Goal: Use online tool/utility: Utilize a website feature to perform a specific function

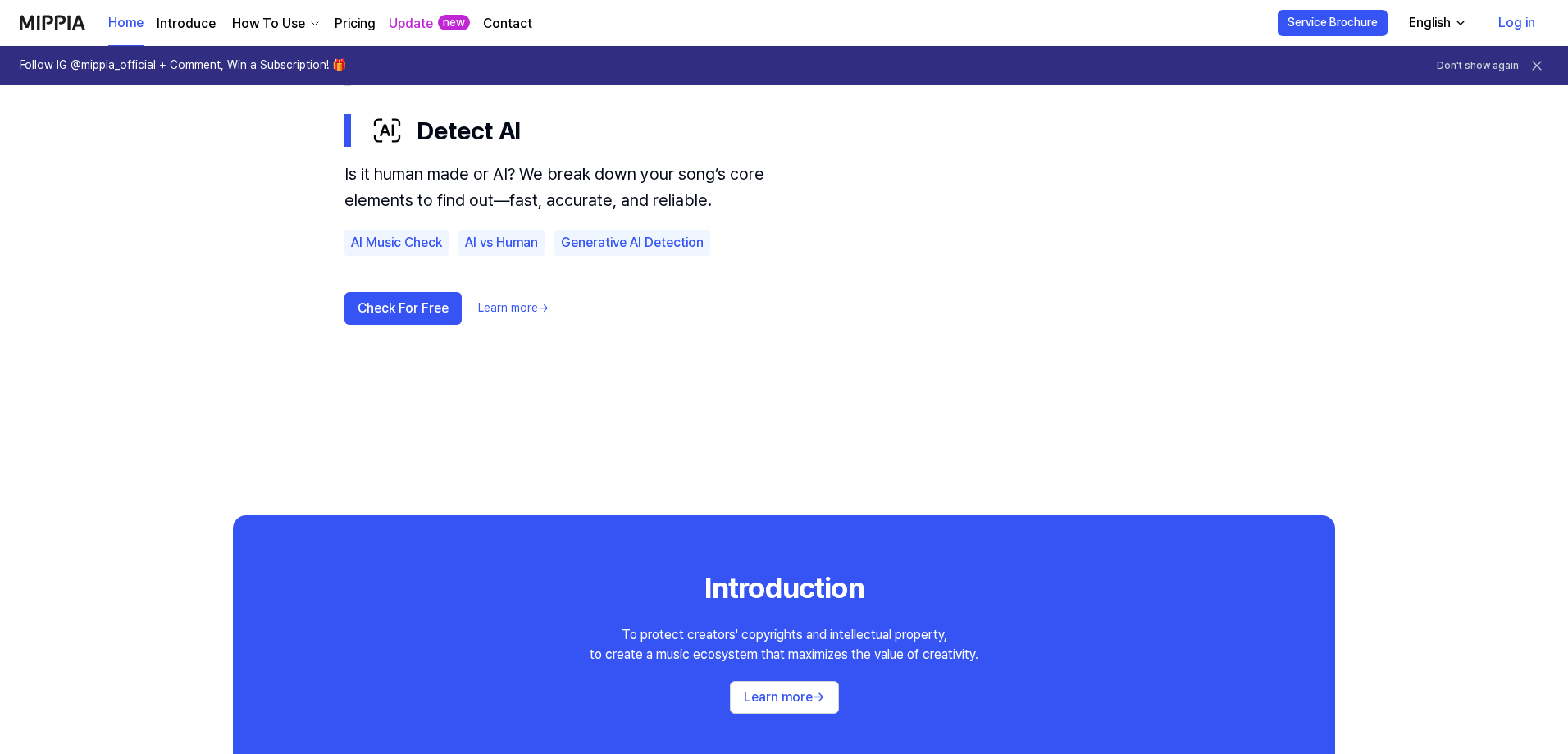
scroll to position [1142, 0]
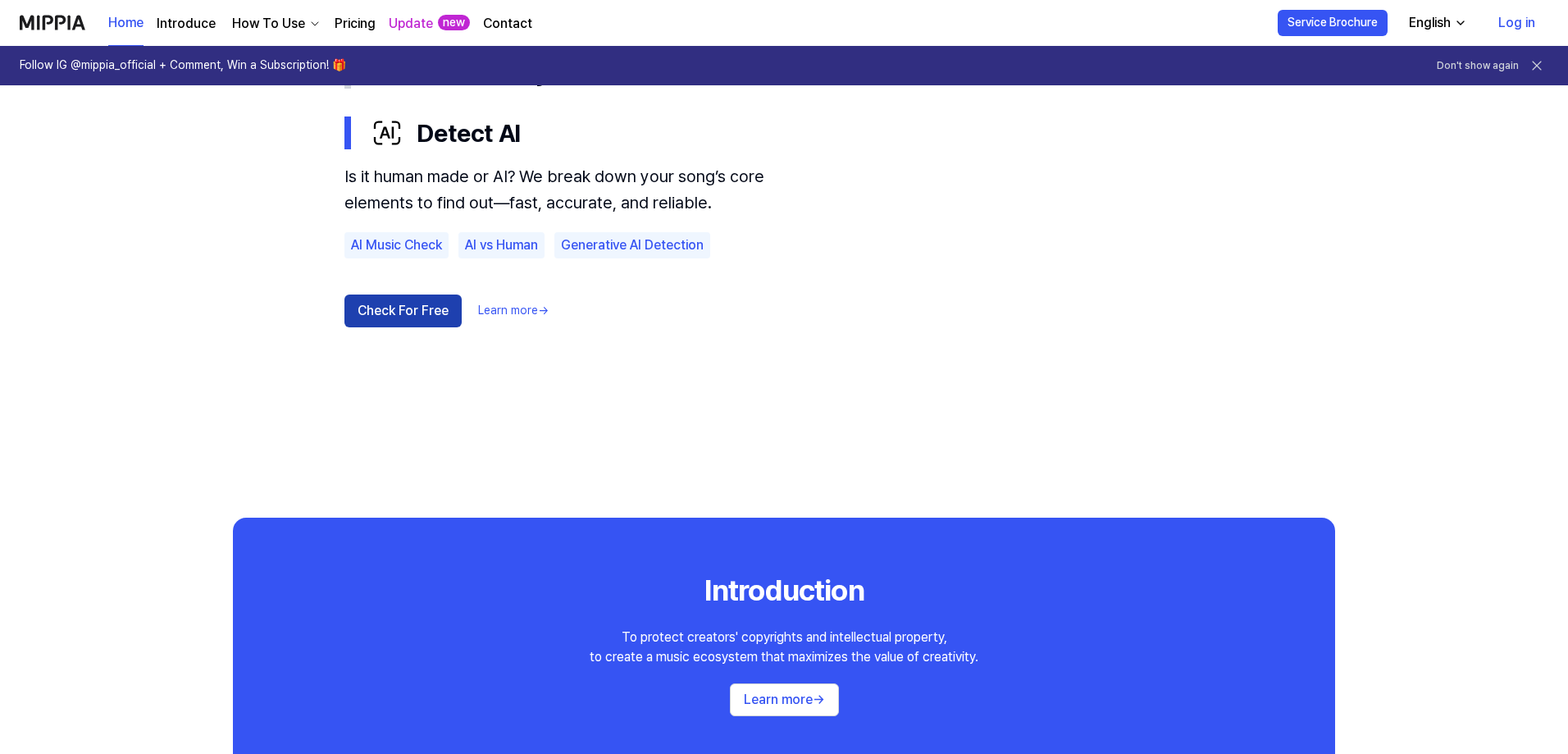
click at [404, 324] on button "Check For Free" at bounding box center [403, 311] width 118 height 33
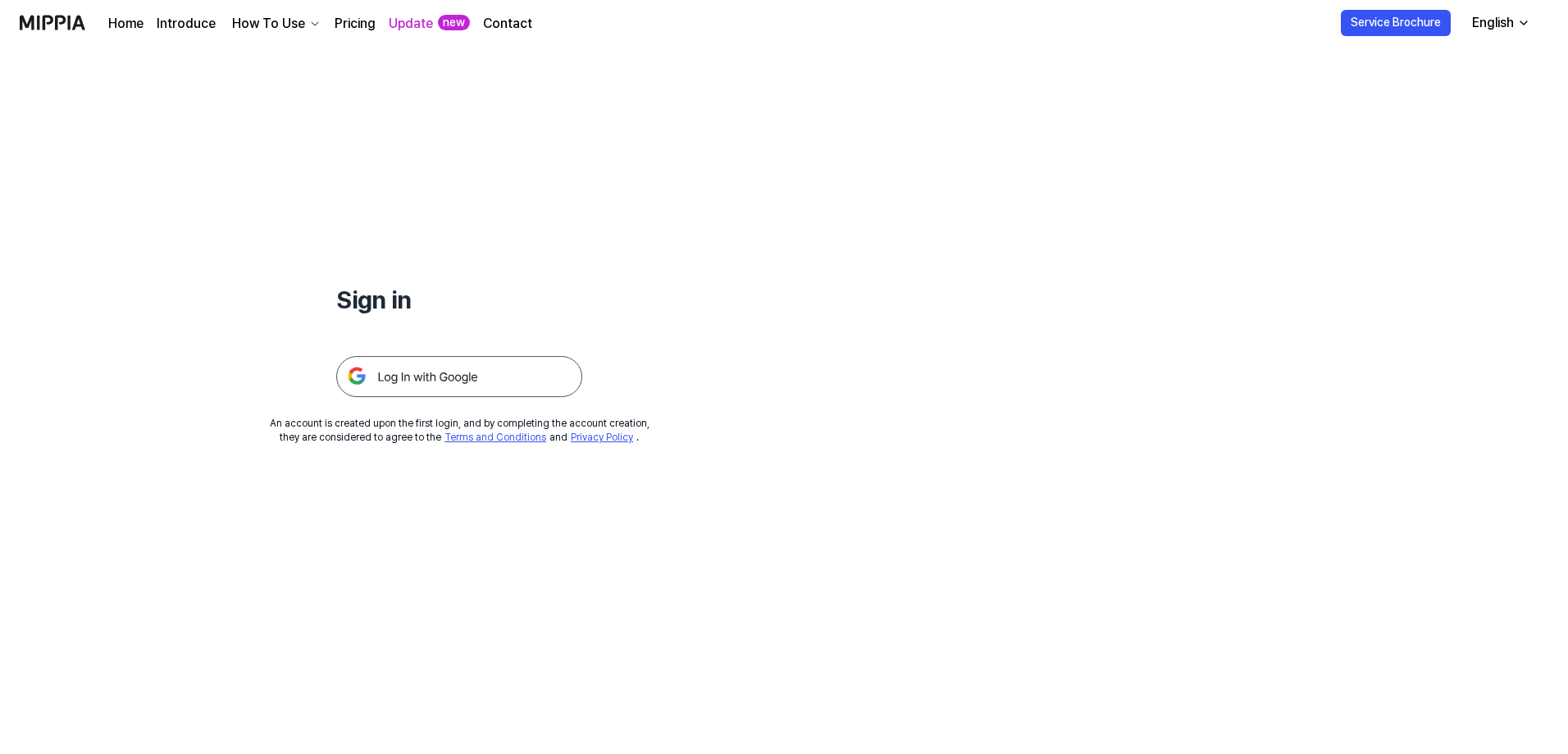
click at [449, 378] on img at bounding box center [459, 376] width 246 height 41
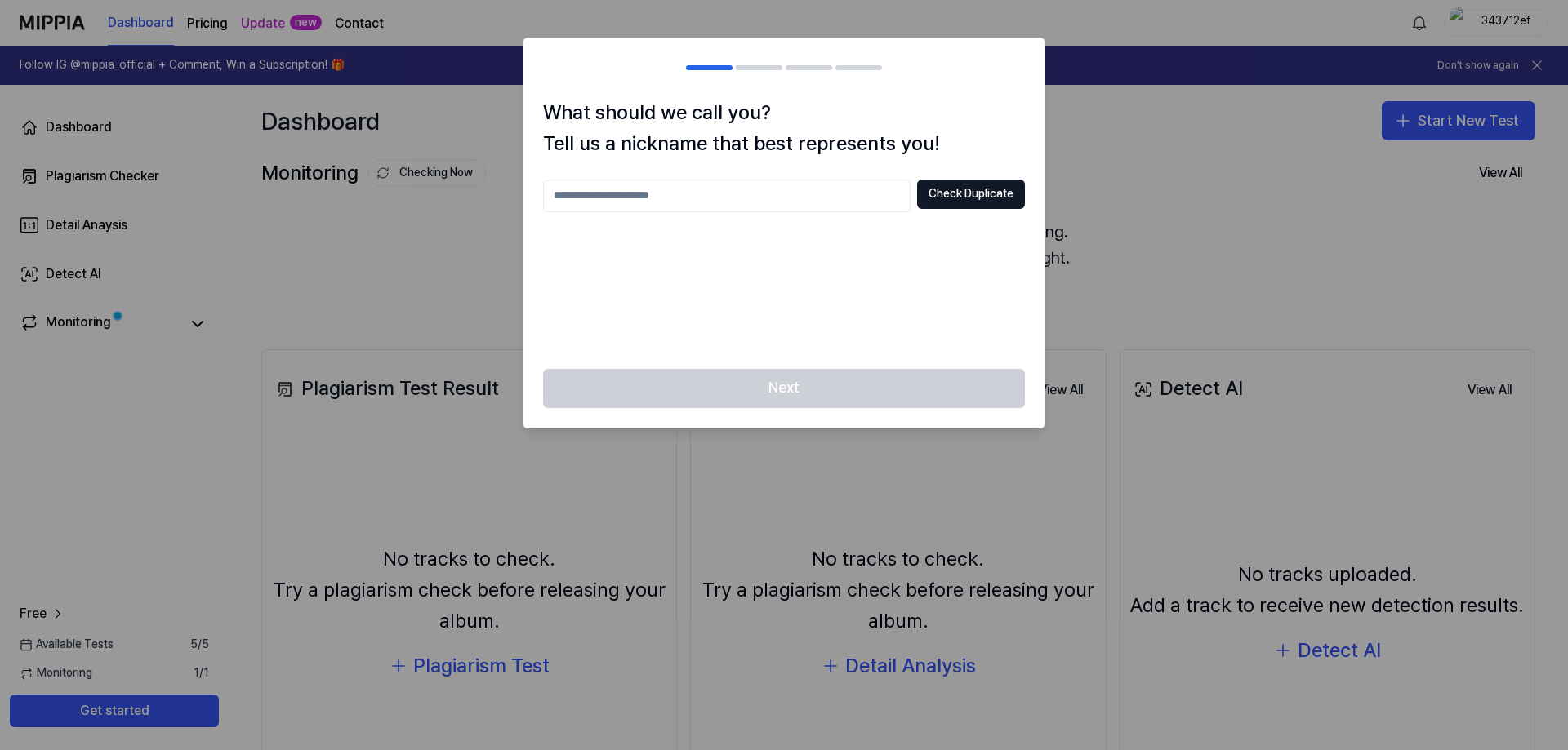
click at [776, 196] on input "text" at bounding box center [726, 195] width 367 height 32
type input "*******"
click at [970, 194] on button "Check Duplicate" at bounding box center [971, 194] width 108 height 29
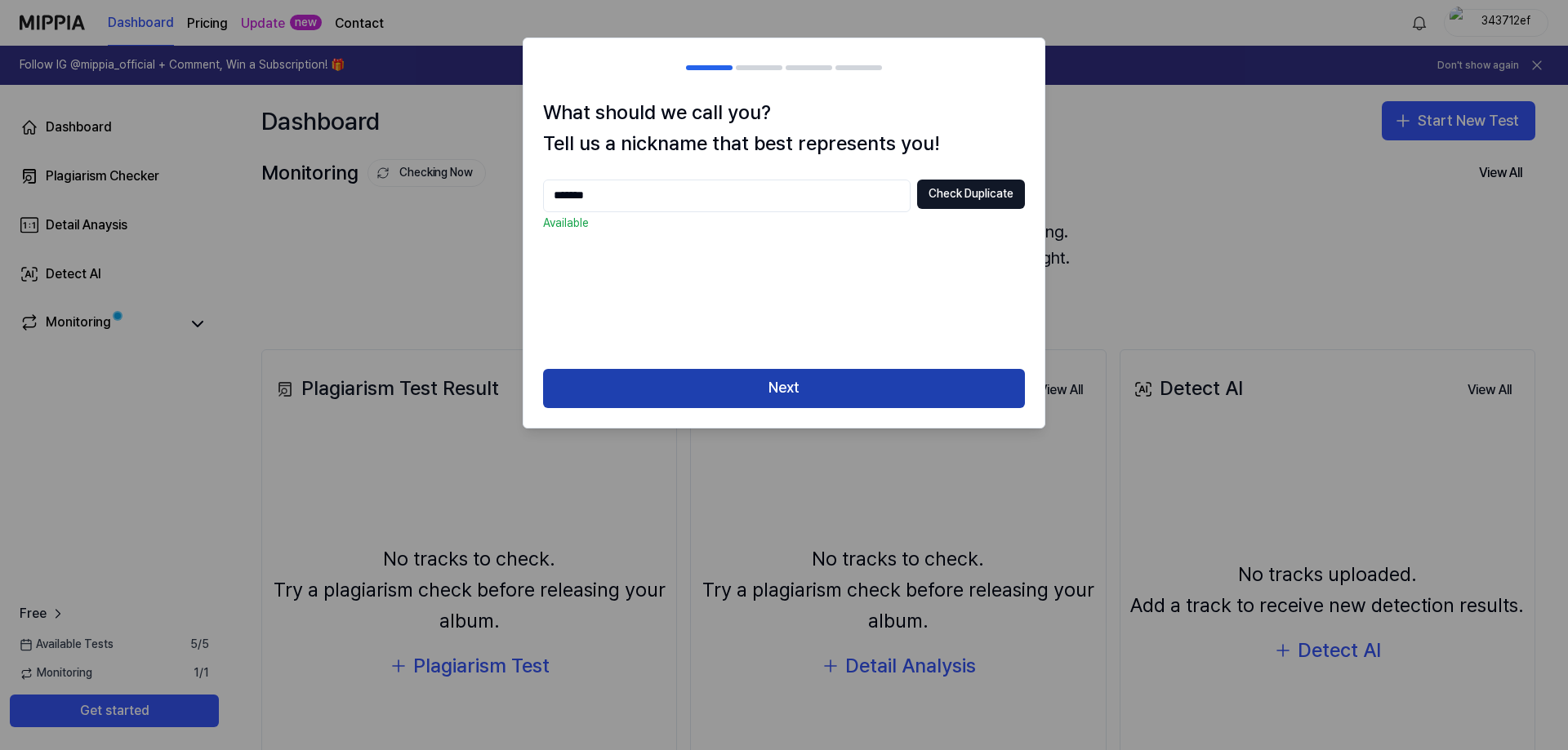
click at [728, 397] on button "Next" at bounding box center [784, 388] width 482 height 39
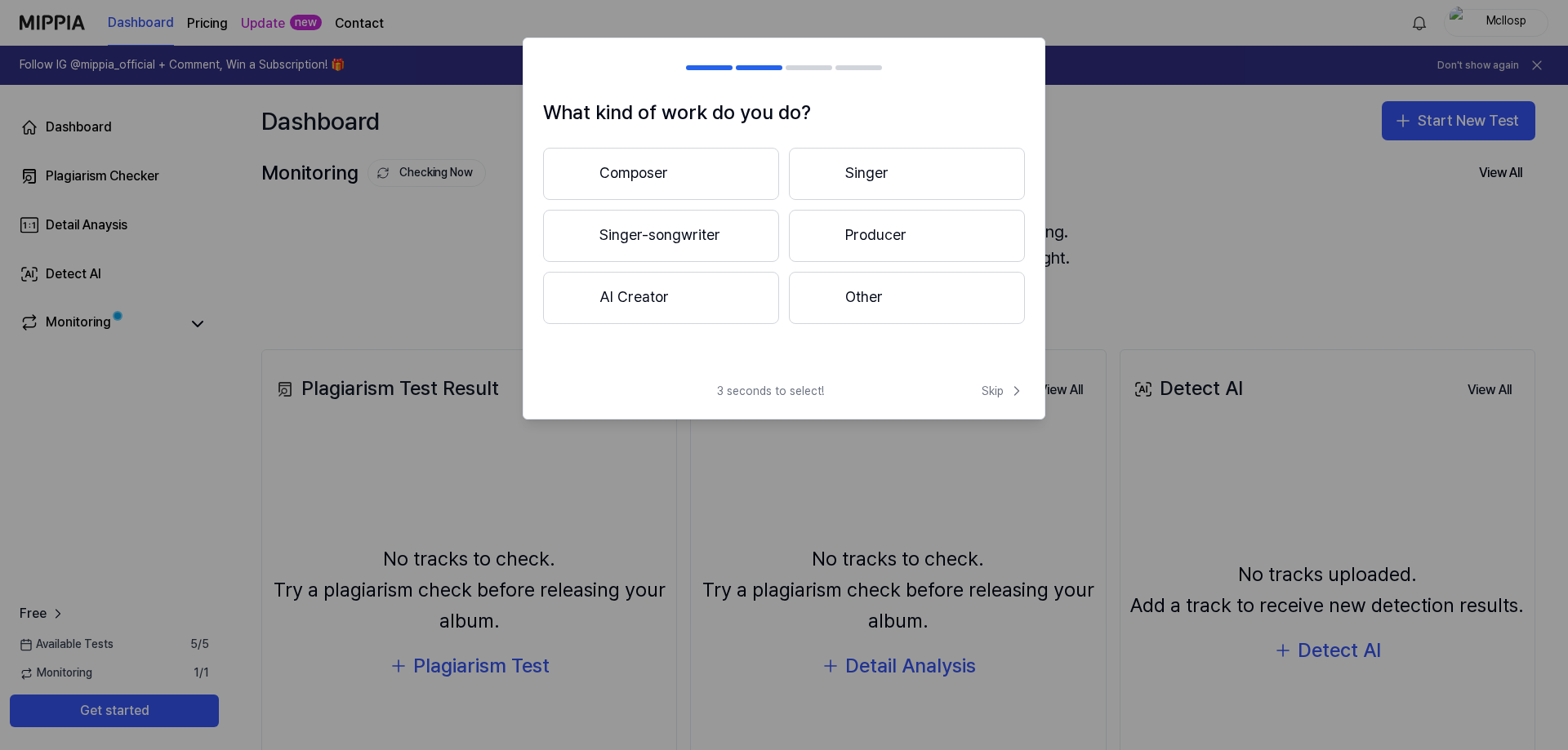
click at [729, 164] on button "Composer" at bounding box center [661, 174] width 236 height 52
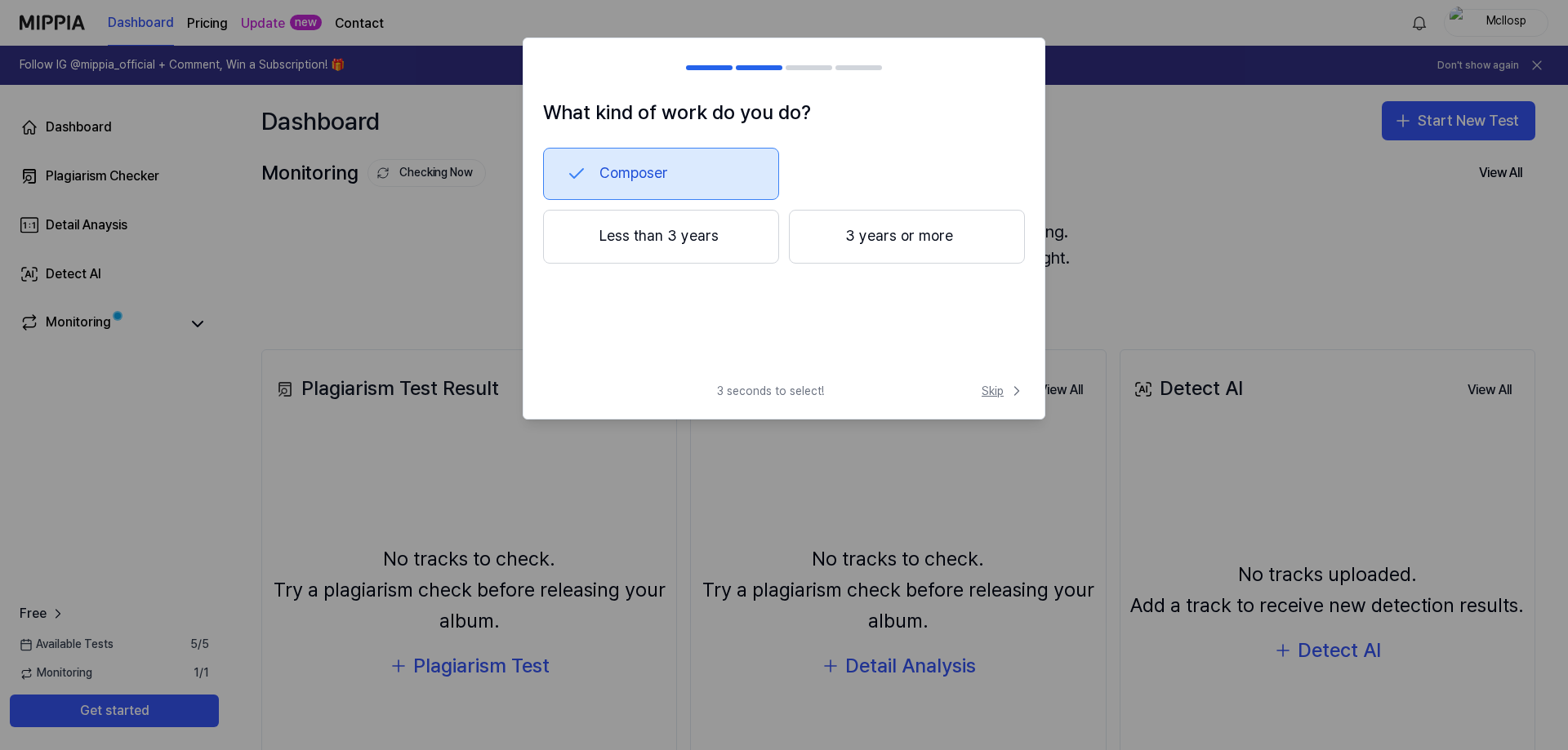
click at [1004, 386] on span "Skip" at bounding box center [1003, 391] width 43 height 17
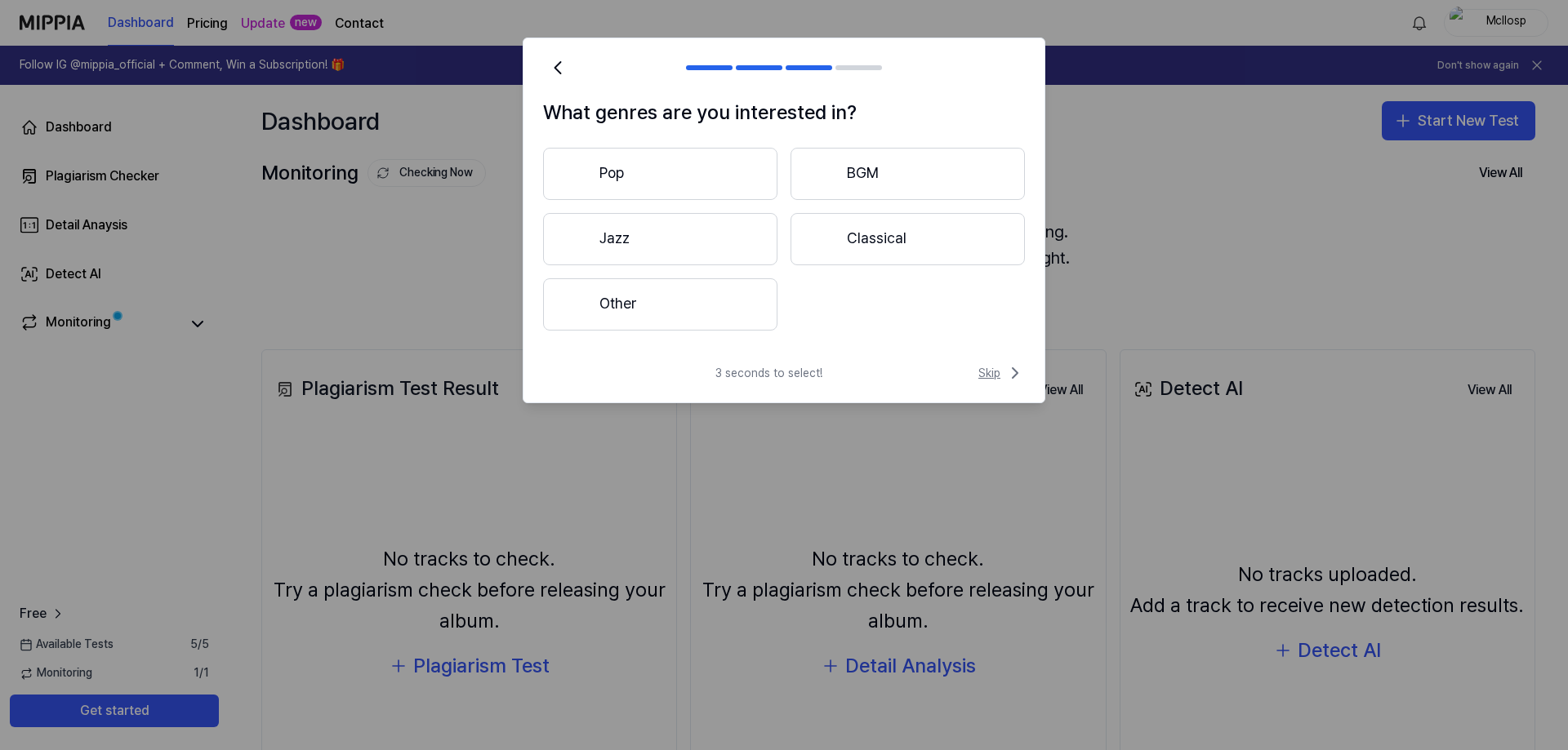
click at [1004, 370] on span "Skip" at bounding box center [1001, 373] width 47 height 20
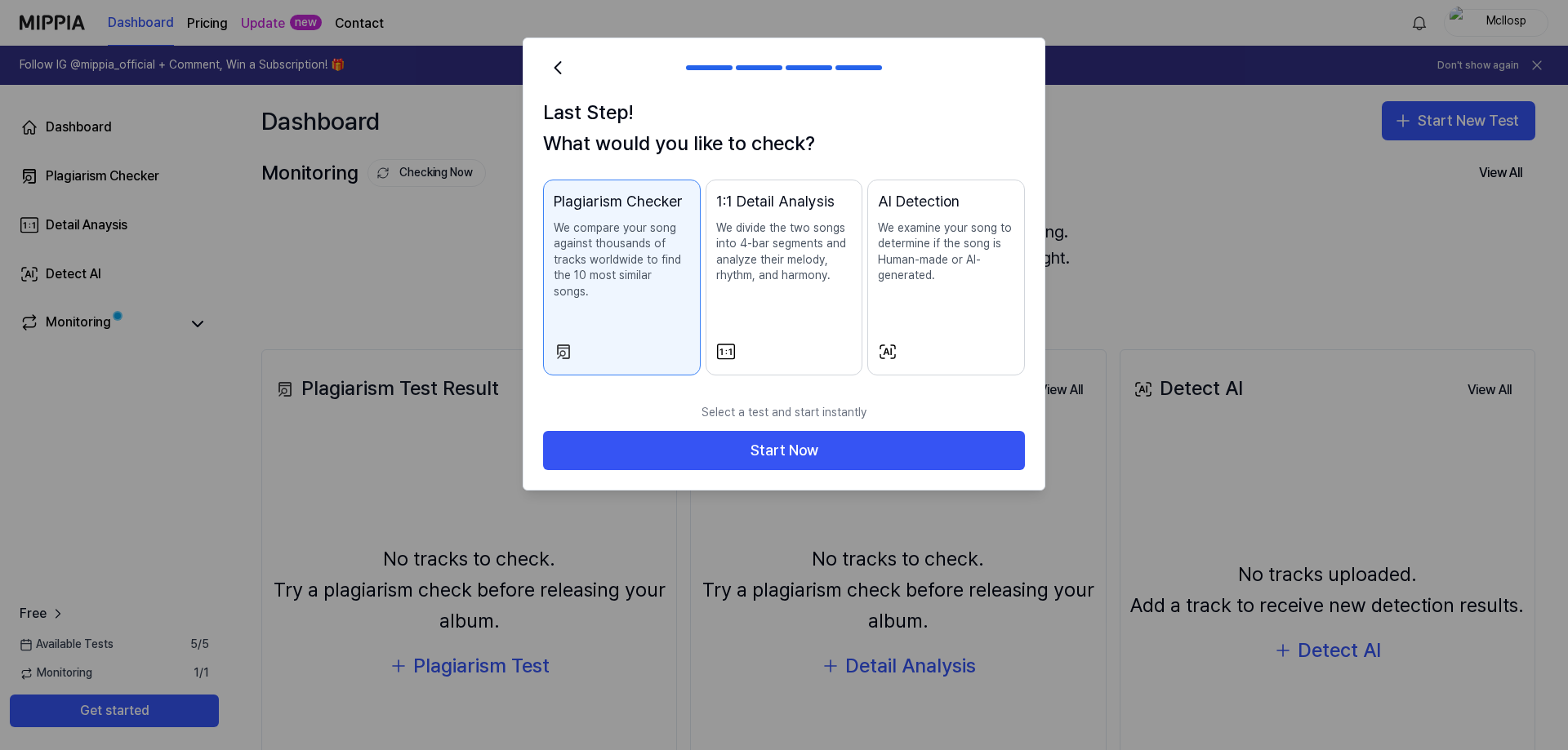
click at [981, 225] on p "We examine your song to determine if the song is Human-made or AI-generated." at bounding box center [946, 252] width 136 height 64
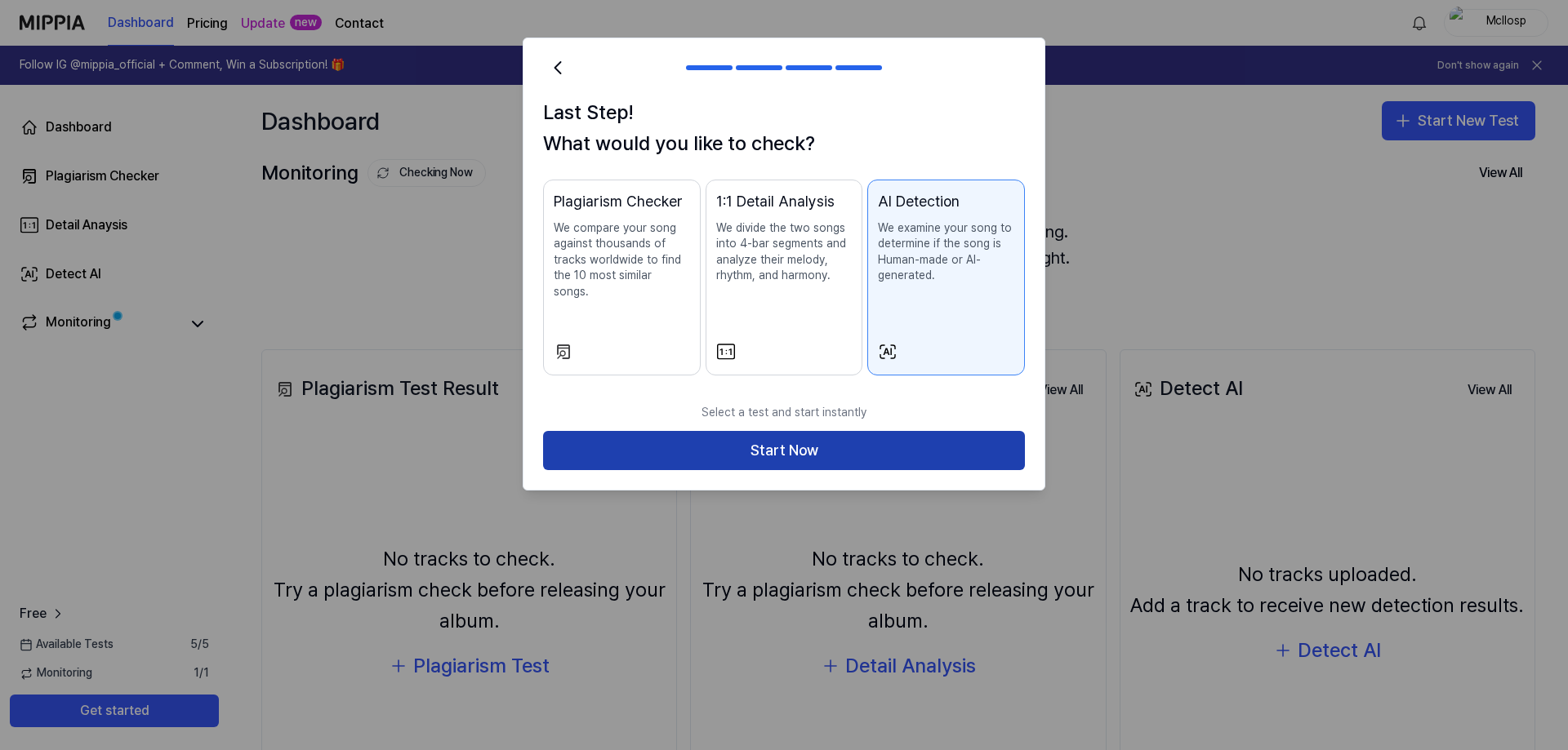
click at [813, 431] on button "Start Now" at bounding box center [784, 450] width 482 height 39
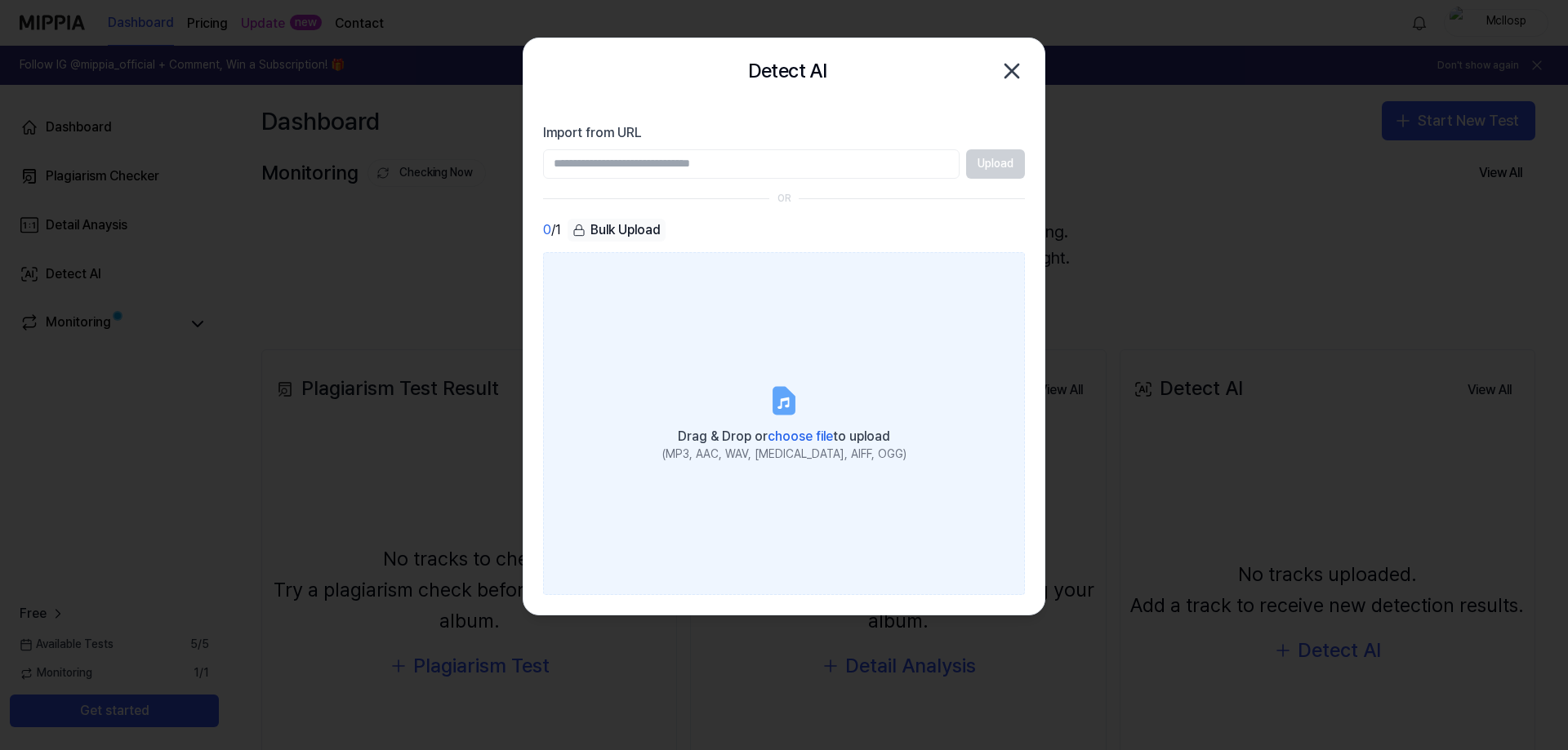
click at [784, 419] on label "Drag & Drop or choose file to upload (MP3, AAC, WAV, FLAC, AIFF, OGG)" at bounding box center [784, 424] width 482 height 343
click at [0, 0] on input "Drag & Drop or choose file to upload (MP3, AAC, WAV, FLAC, AIFF, OGG)" at bounding box center [0, 0] width 0 height 0
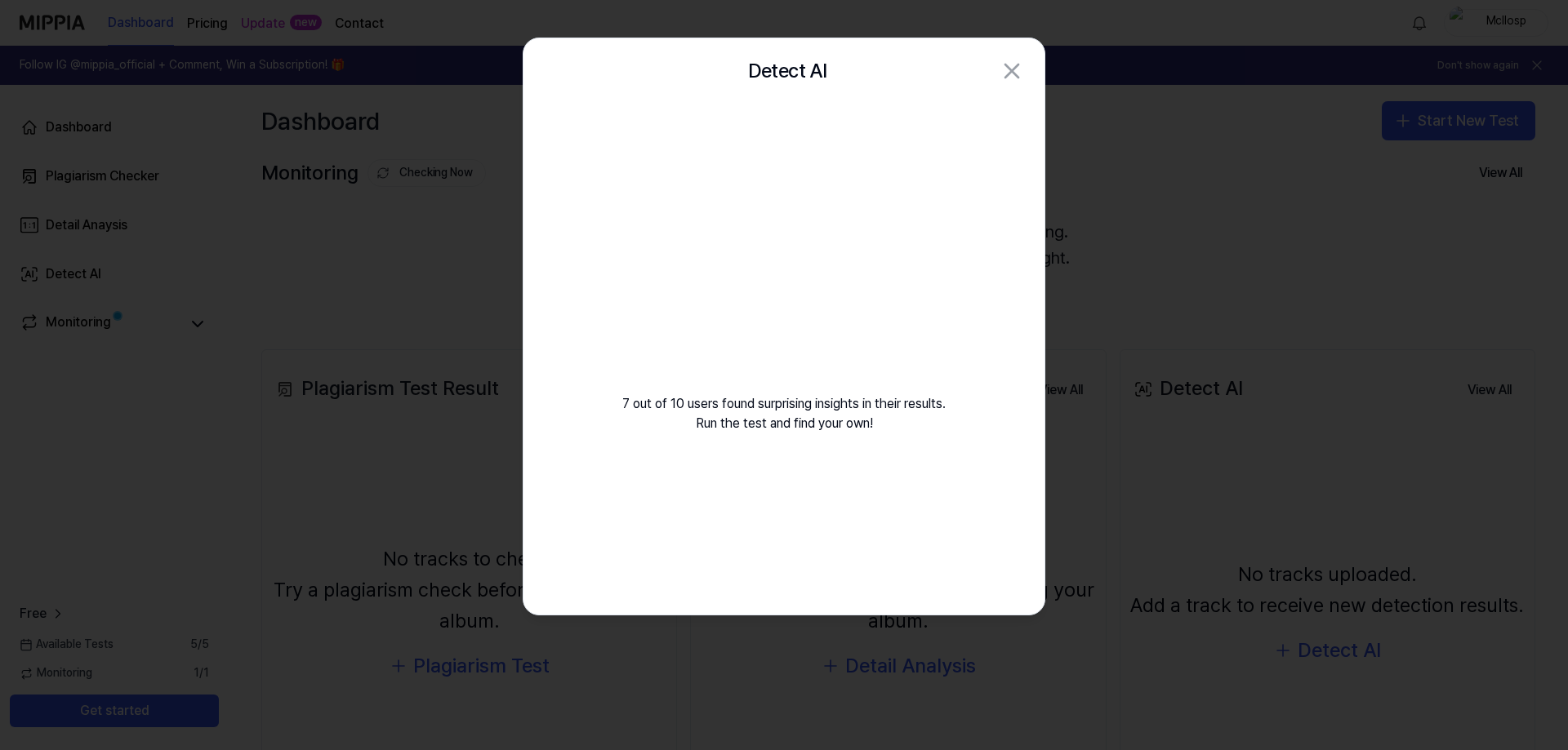
click at [814, 419] on div "7 out of 10 users found surprising insights in their results. Run the test and …" at bounding box center [784, 288] width 521 height 369
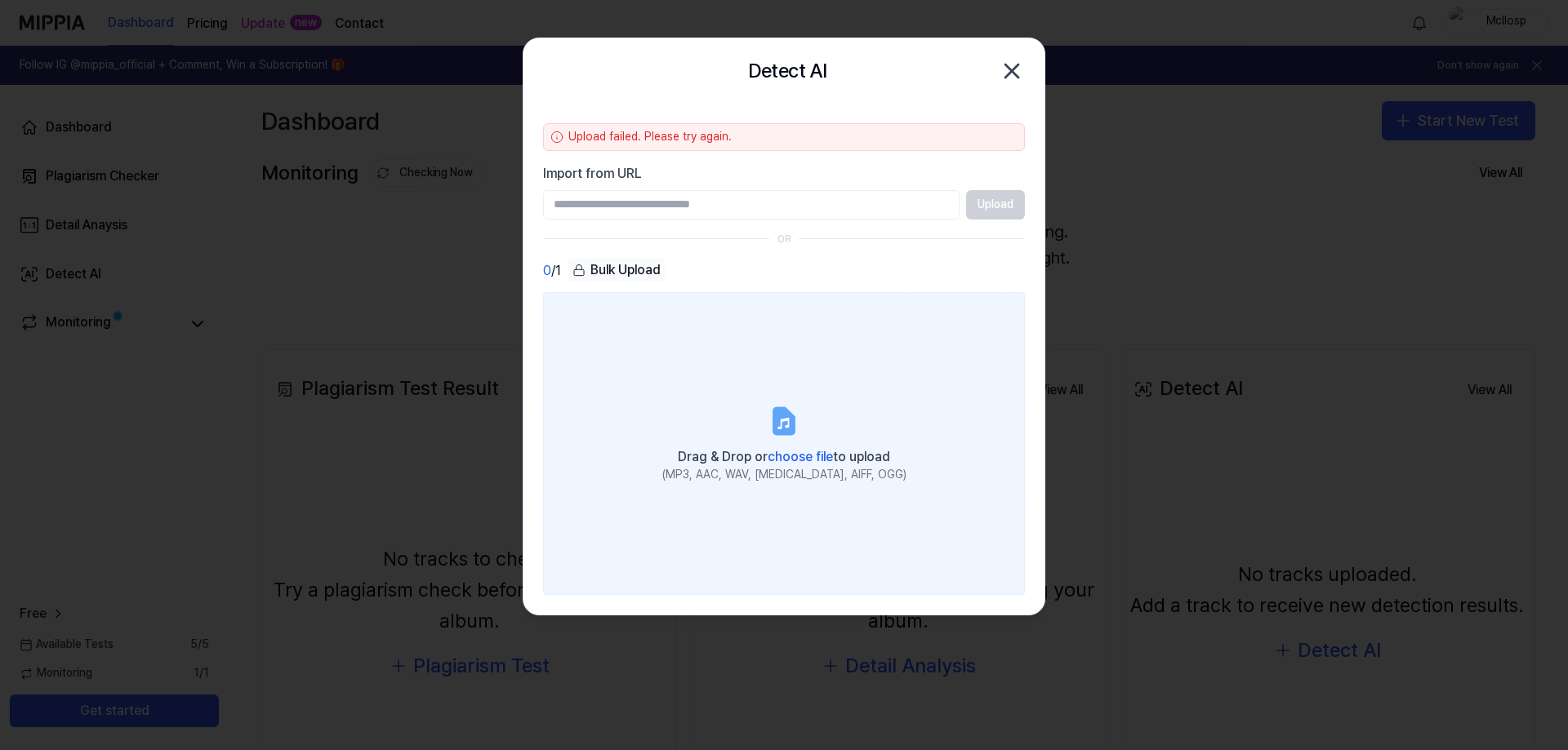
click at [791, 467] on div "(MP3, AAC, WAV, FLAC, AIFF, OGG)" at bounding box center [784, 475] width 244 height 17
click at [0, 0] on input "Drag & Drop or choose file to upload (MP3, AAC, WAV, FLAC, AIFF, OGG)" at bounding box center [0, 0] width 0 height 0
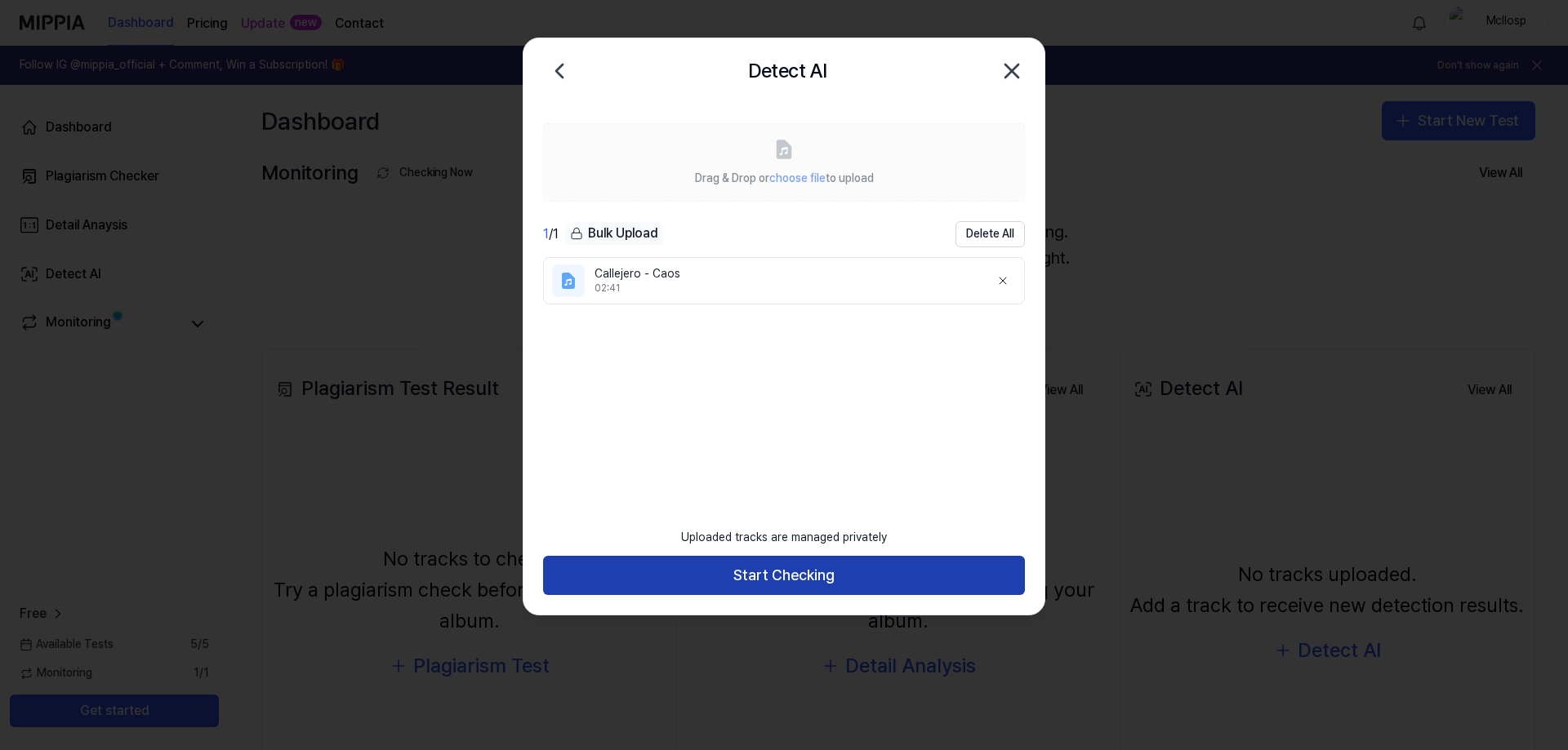
click at [828, 583] on button "Start Checking" at bounding box center [784, 575] width 482 height 39
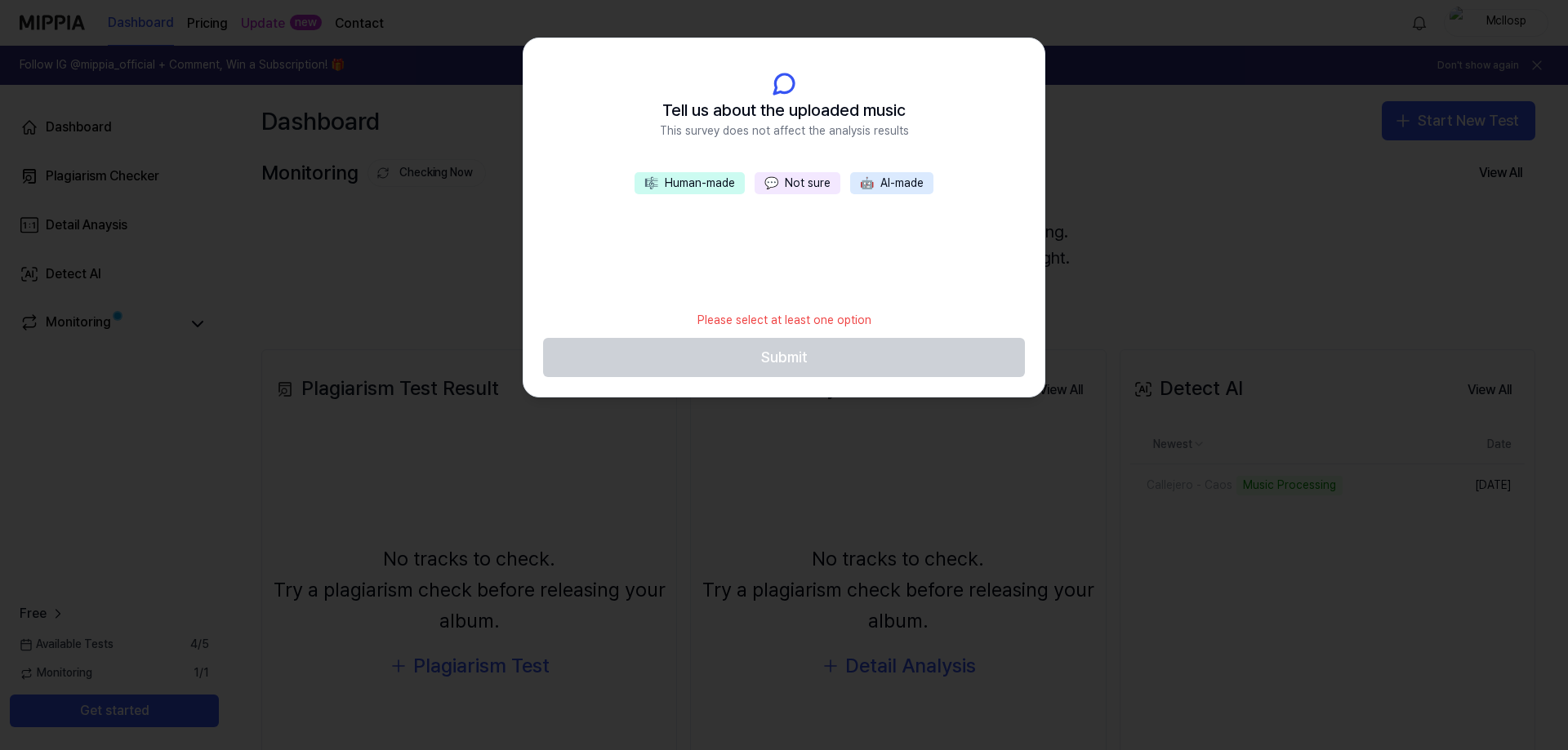
click at [797, 179] on button "💬 Not sure" at bounding box center [797, 184] width 86 height 23
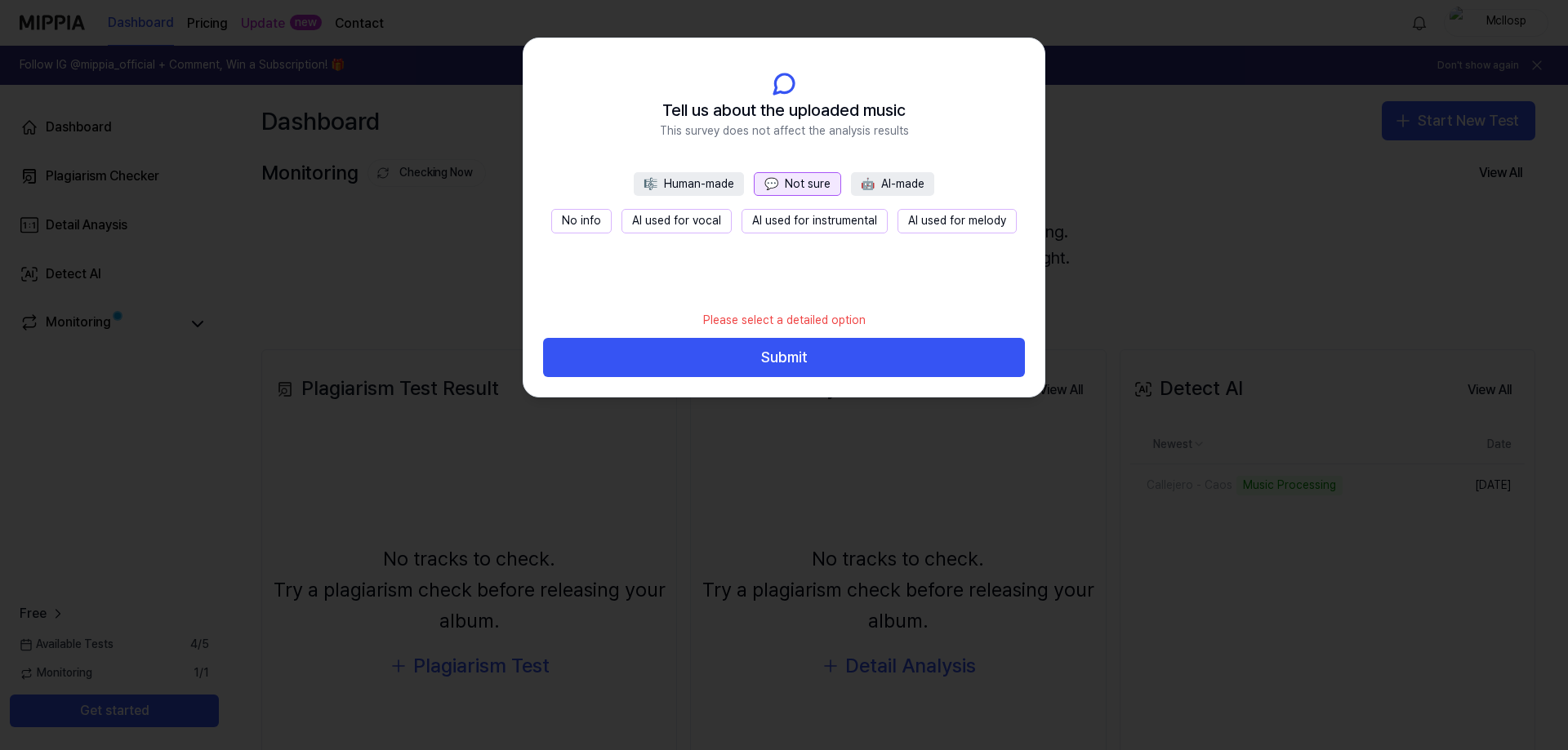
click at [597, 218] on button "No info" at bounding box center [581, 221] width 61 height 24
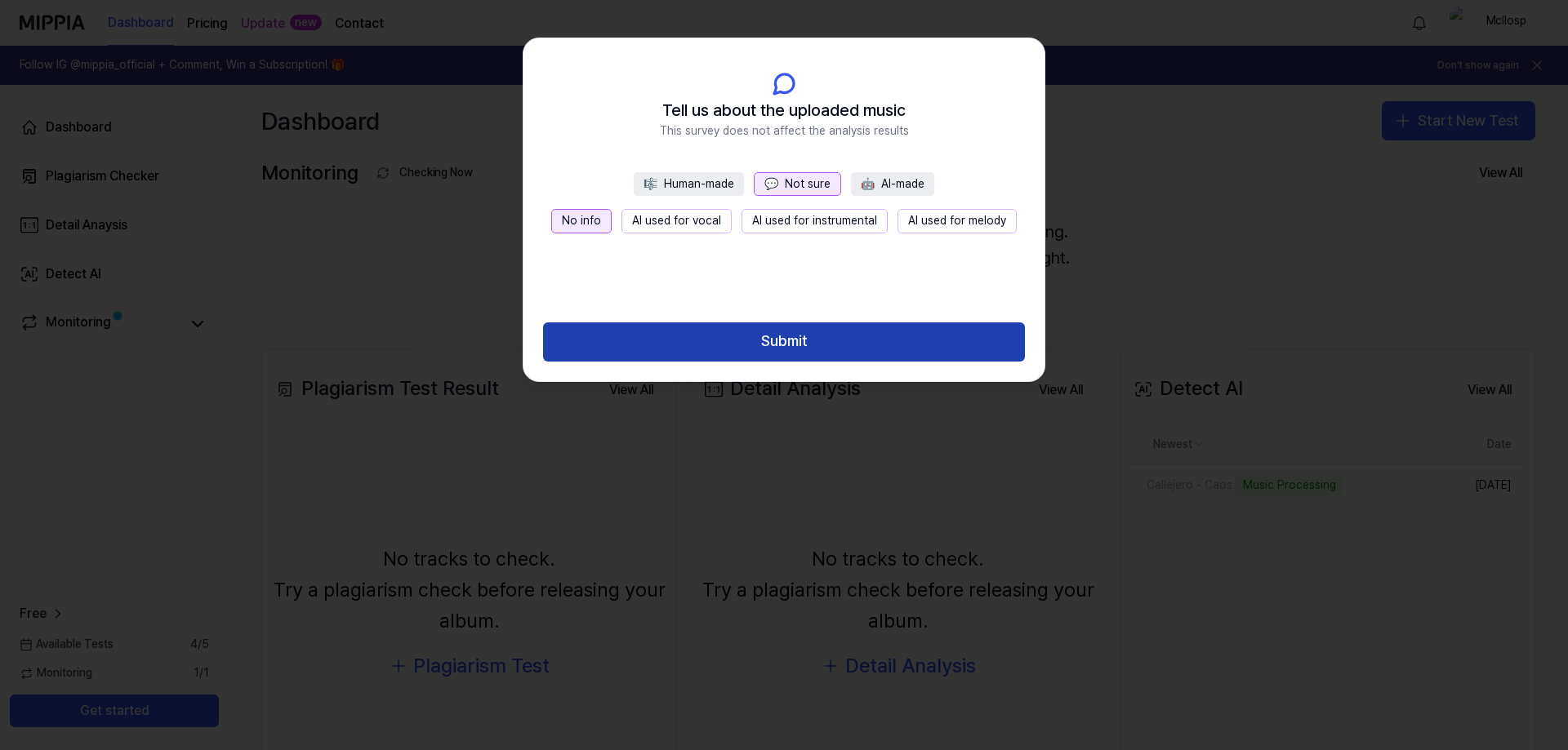
click at [803, 341] on button "Submit" at bounding box center [784, 341] width 482 height 39
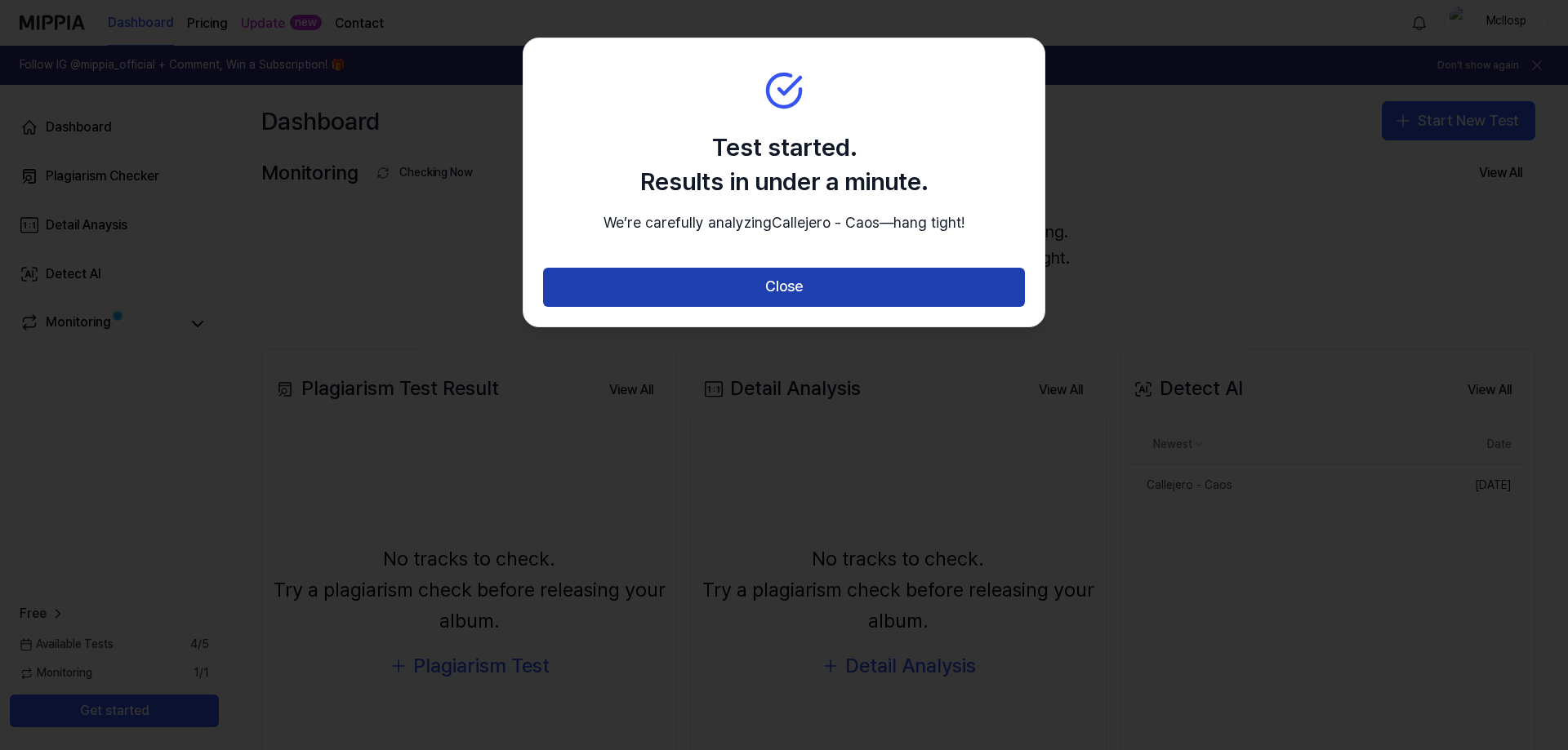
click at [870, 306] on button "Close" at bounding box center [784, 287] width 482 height 39
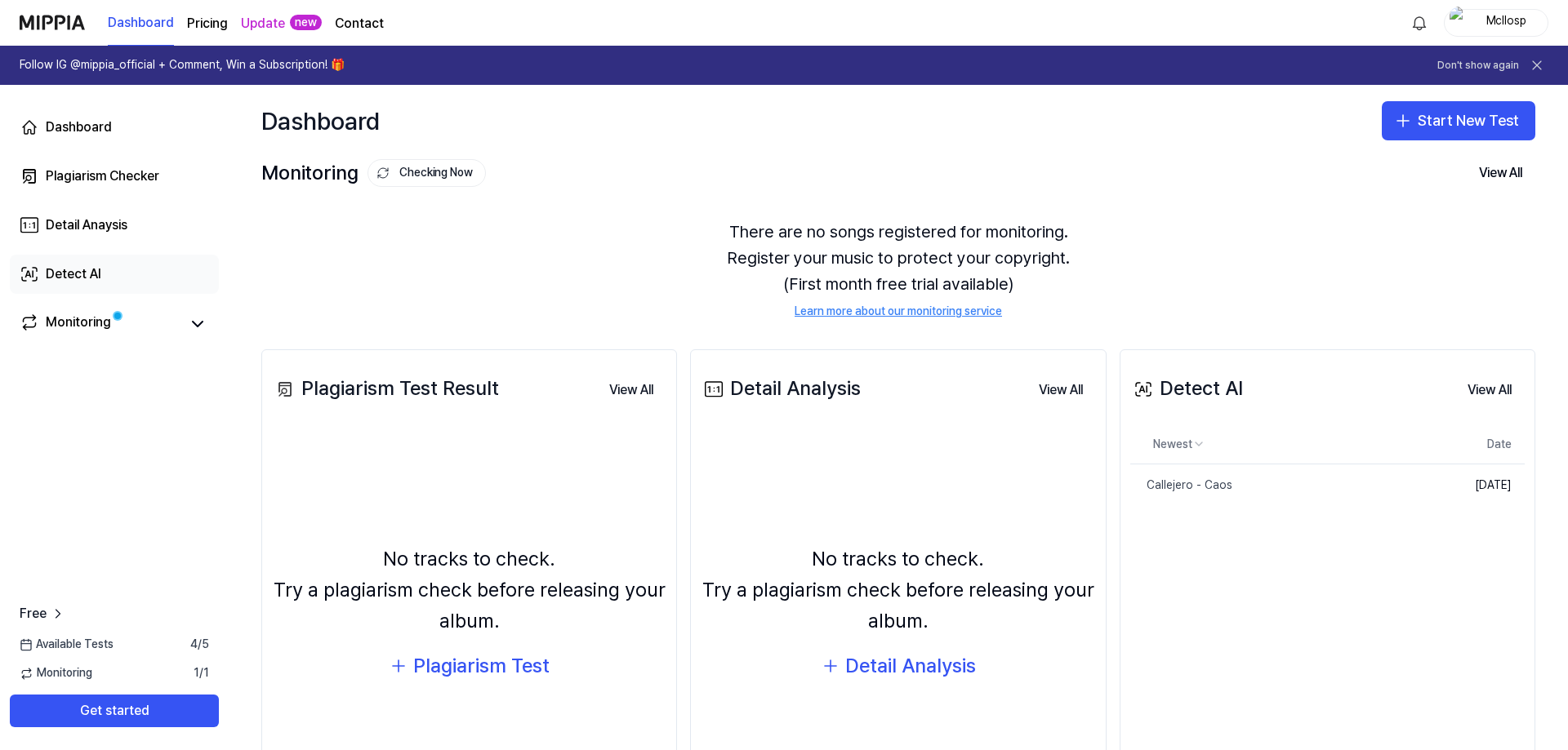
click at [109, 274] on link "Detect AI" at bounding box center [115, 274] width 209 height 39
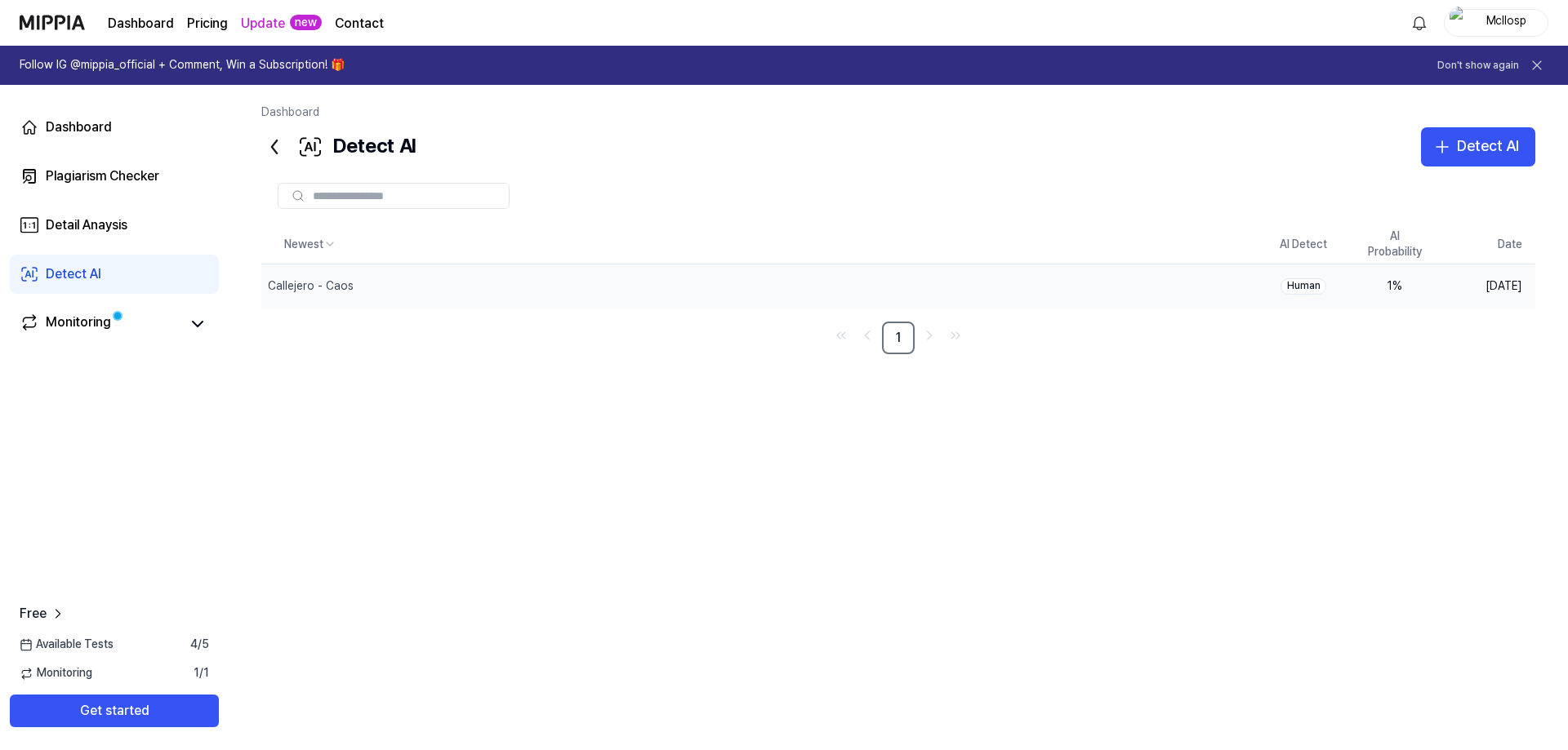
click at [1308, 280] on div "Human" at bounding box center [1303, 287] width 46 height 17
